Goal: Use online tool/utility: Use online tool/utility

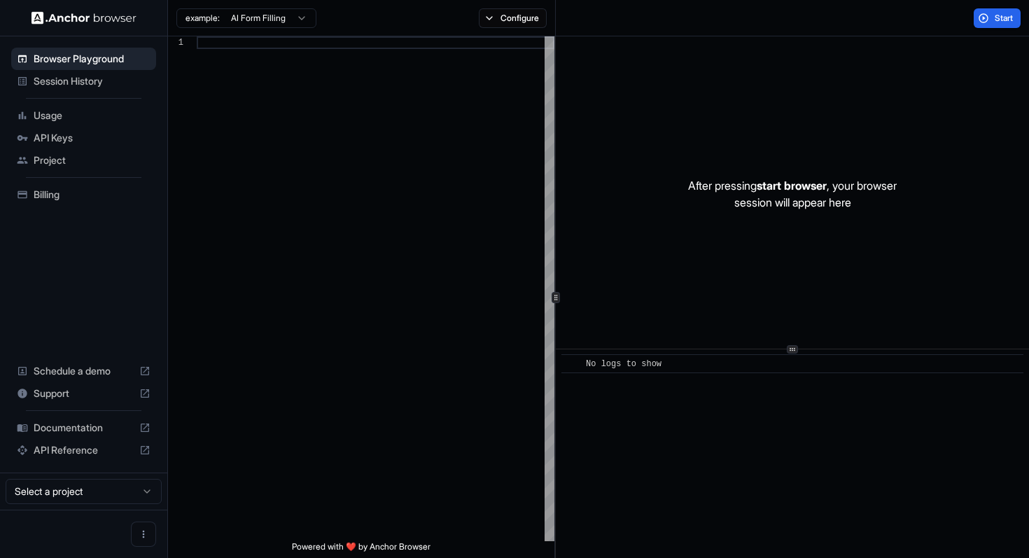
scroll to position [88, 0]
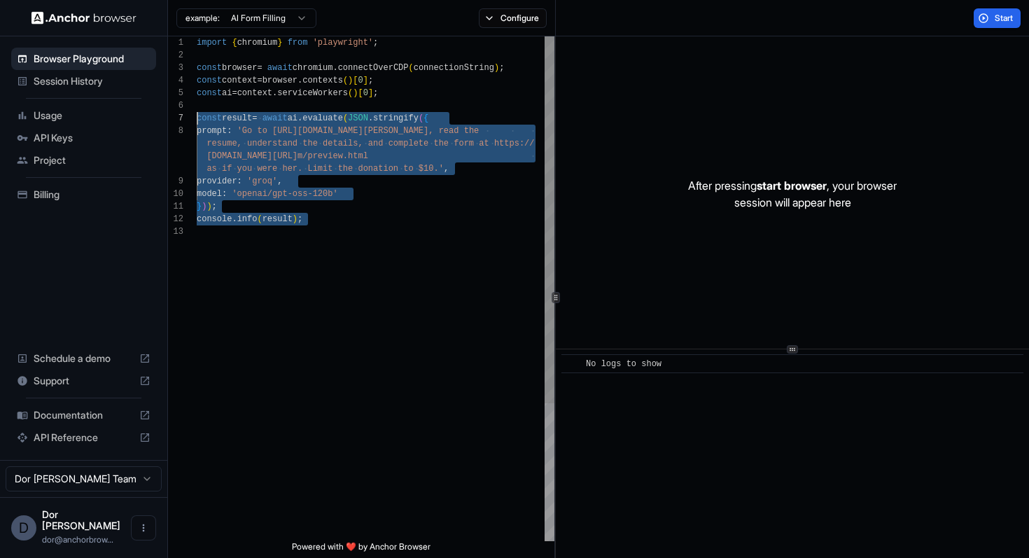
drag, startPoint x: 350, startPoint y: 235, endPoint x: 150, endPoint y: 118, distance: 231.6
click at [197, 118] on div "import { chromium } from 'playwright' ; const browser = await chromium . connec…" at bounding box center [376, 383] width 358 height 694
type textarea "**********"
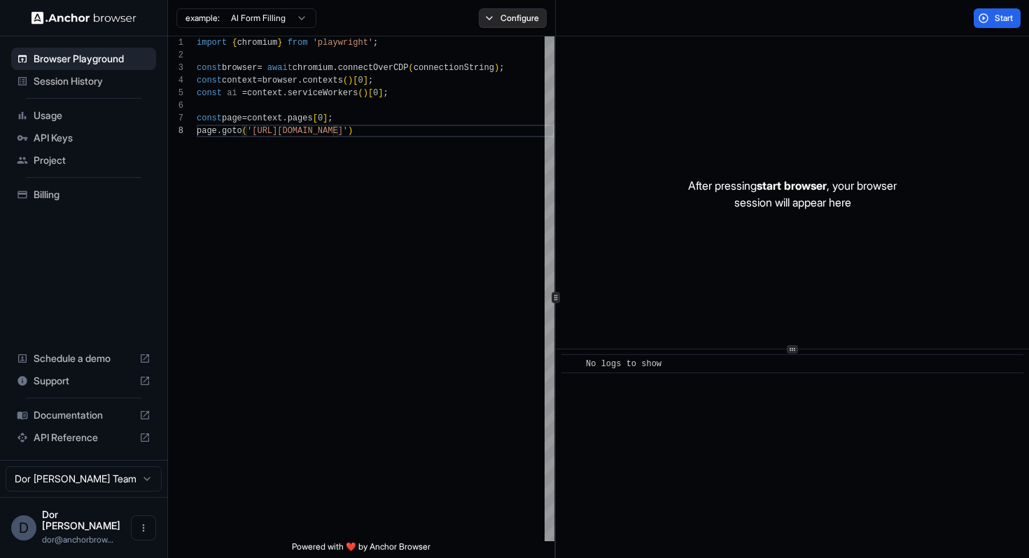
click at [501, 13] on button "Configure" at bounding box center [513, 18] width 68 height 20
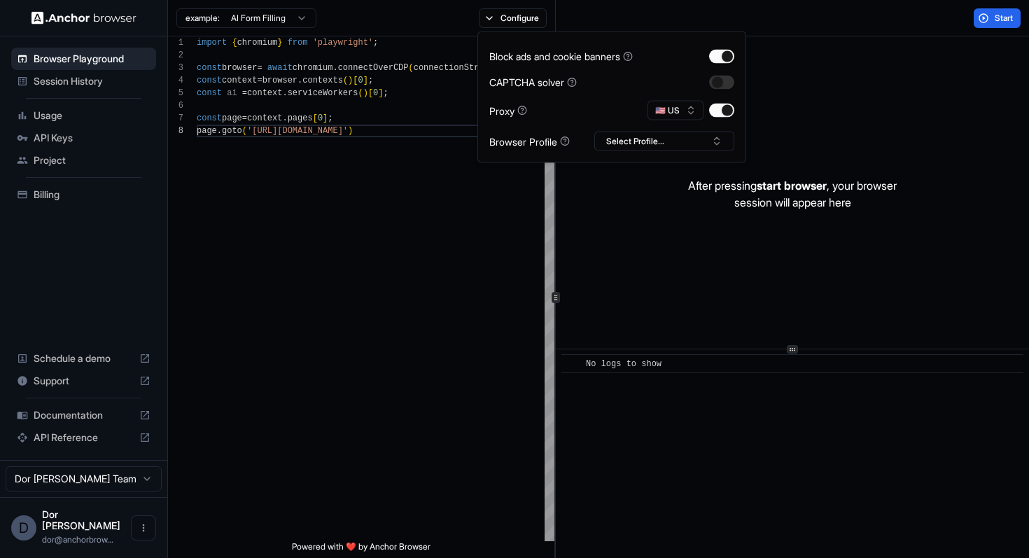
click at [718, 101] on div "🇺🇸 US" at bounding box center [690, 111] width 87 height 20
click at [717, 110] on button "button" at bounding box center [721, 111] width 25 height 14
click at [990, 17] on button "Start" at bounding box center [997, 18] width 47 height 20
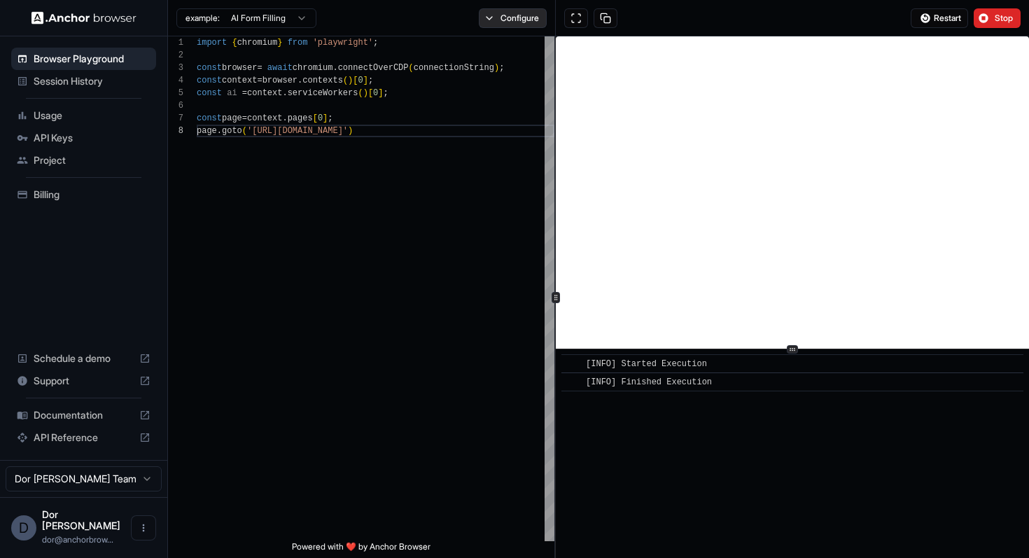
click at [526, 11] on button "Configure" at bounding box center [513, 18] width 68 height 20
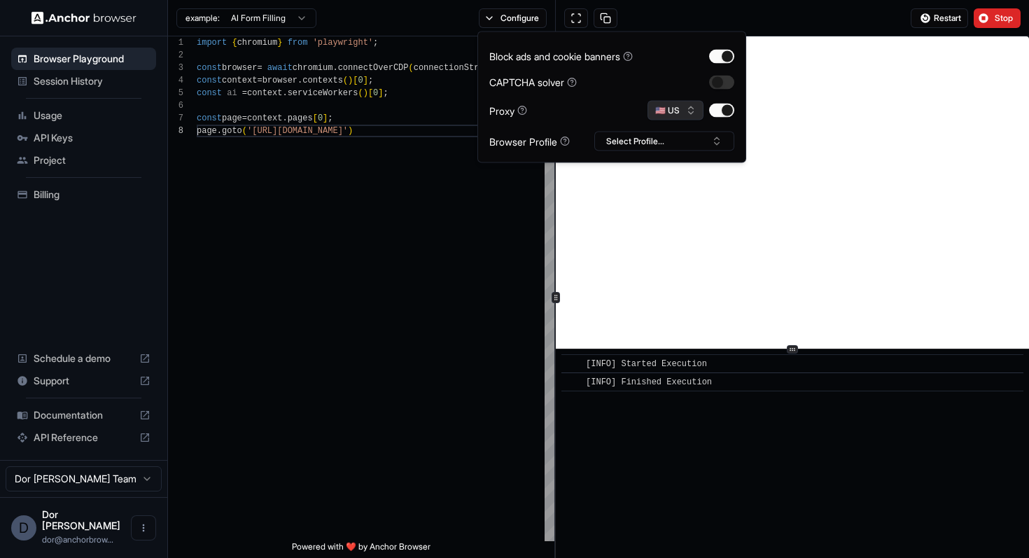
click at [670, 113] on button "🇺🇸 US" at bounding box center [675, 111] width 56 height 20
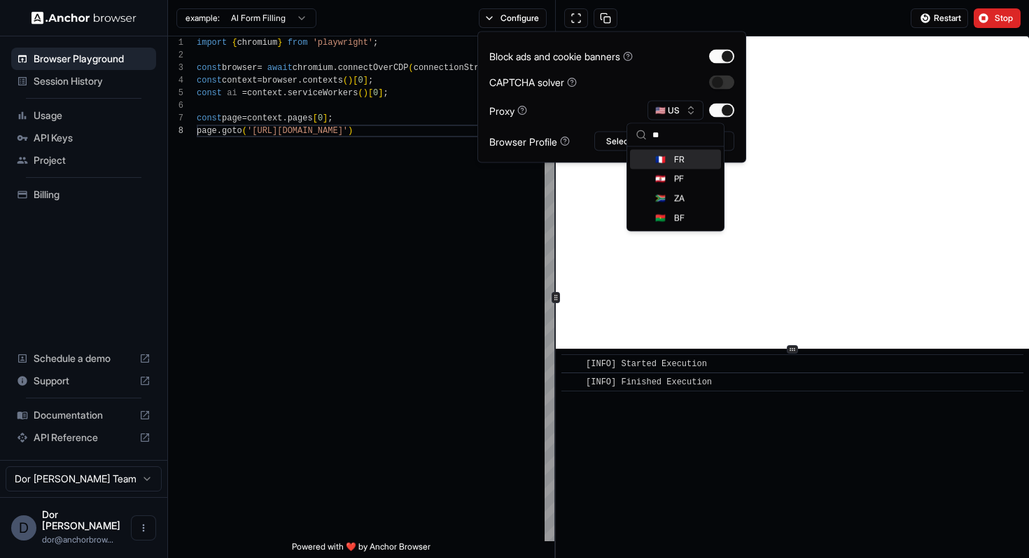
type input "**"
click at [674, 160] on span "FR" at bounding box center [679, 159] width 10 height 11
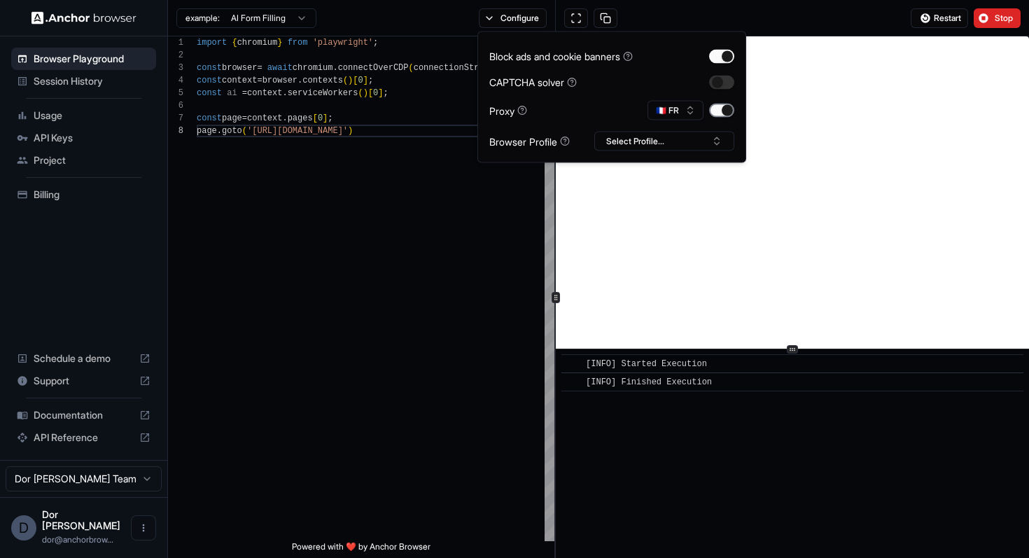
click at [720, 111] on button "button" at bounding box center [721, 111] width 25 height 14
click at [873, 6] on div "Restart Stop" at bounding box center [793, 18] width 474 height 36
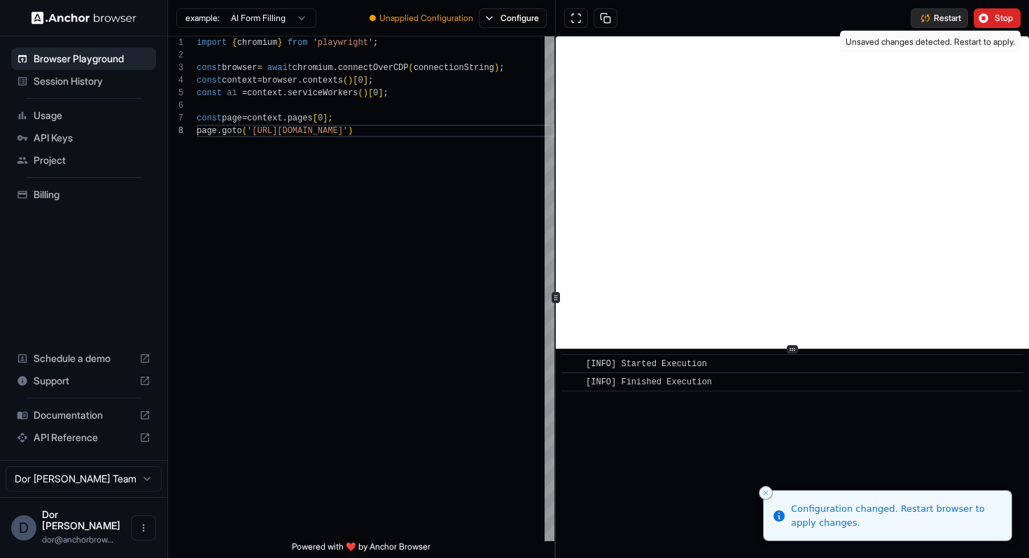
click at [948, 17] on span "Restart" at bounding box center [947, 18] width 27 height 11
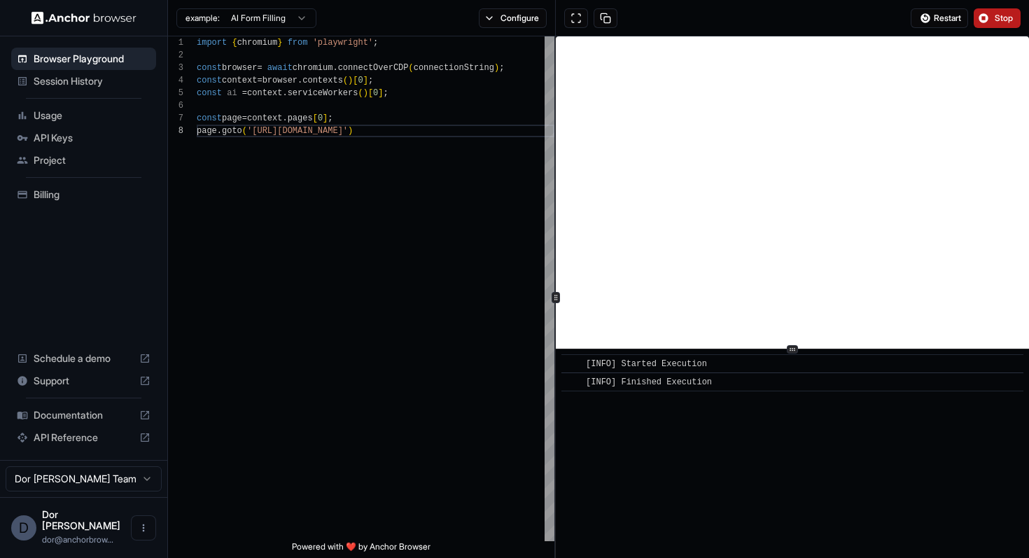
click at [1002, 11] on button "Stop" at bounding box center [997, 18] width 47 height 20
